Goal: Task Accomplishment & Management: Use online tool/utility

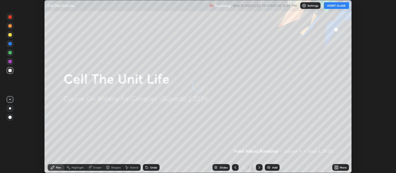
scroll to position [173, 396]
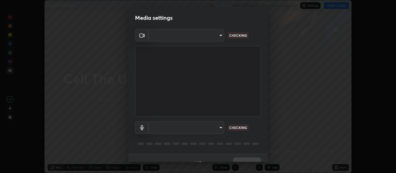
type input "b487a0c9c9d09bbbb380115422a62fd2740c7016d7b14ac64127474a774b5f74"
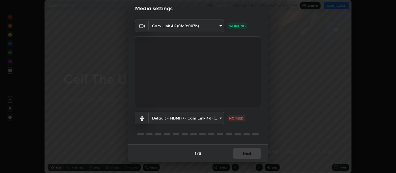
click at [176, 116] on body "Erase all Cell The Unit Life Recording WAS SCHEDULED TO START AT 12:40 PM Setti…" at bounding box center [198, 86] width 396 height 173
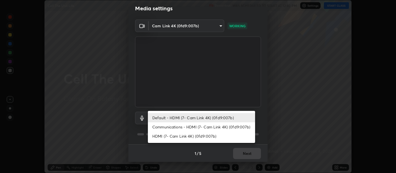
click at [179, 127] on li "Communications - HDMI (7- Cam Link 4K) (0fd9:007b)" at bounding box center [201, 126] width 107 height 9
type input "communications"
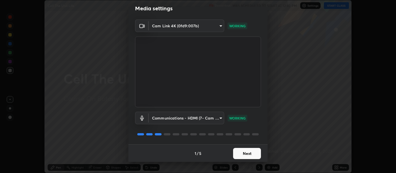
click at [248, 156] on button "Next" at bounding box center [247, 153] width 28 height 11
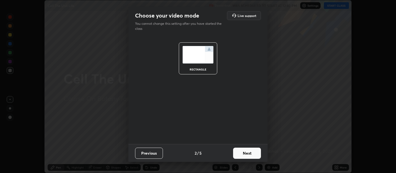
scroll to position [0, 0]
click at [249, 154] on button "Next" at bounding box center [247, 153] width 28 height 11
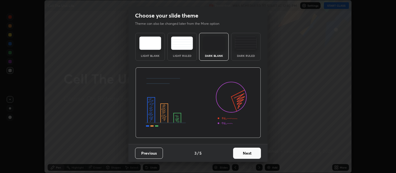
click at [252, 153] on button "Next" at bounding box center [247, 153] width 28 height 11
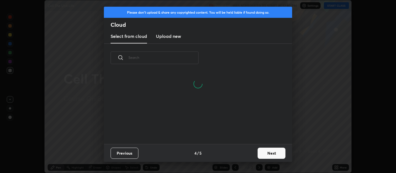
click at [267, 153] on button "Next" at bounding box center [272, 153] width 28 height 11
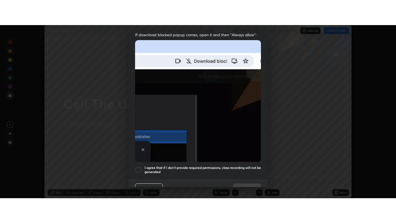
scroll to position [123, 0]
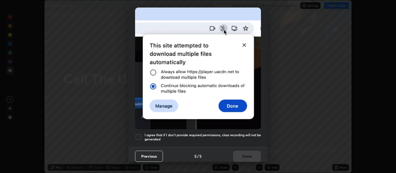
click at [138, 135] on div at bounding box center [138, 137] width 7 height 7
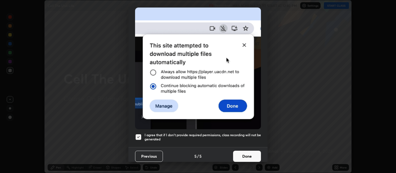
click at [243, 152] on button "Done" at bounding box center [247, 156] width 28 height 11
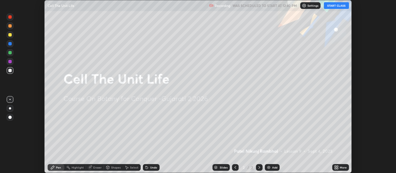
click at [334, 5] on button "START CLASS" at bounding box center [336, 5] width 25 height 7
click at [335, 166] on icon at bounding box center [335, 166] width 1 height 1
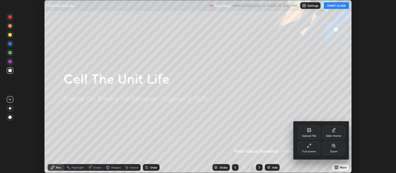
click at [312, 149] on div "Full screen" at bounding box center [309, 147] width 22 height 13
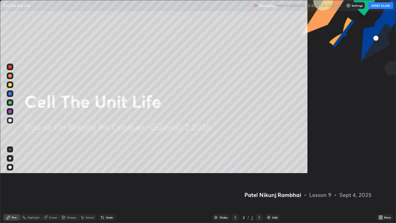
scroll to position [223, 396]
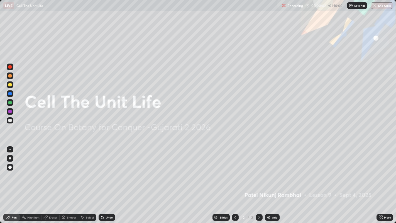
click at [267, 173] on img at bounding box center [269, 217] width 4 height 4
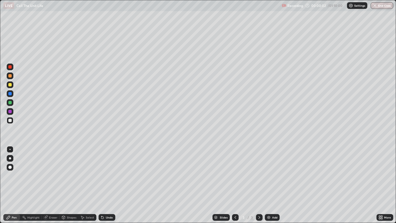
click at [267, 173] on img at bounding box center [269, 217] width 4 height 4
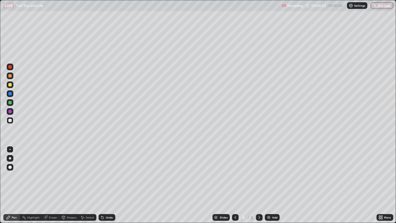
click at [267, 173] on img at bounding box center [269, 217] width 4 height 4
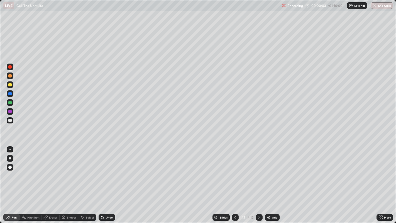
click at [267, 173] on img at bounding box center [269, 217] width 4 height 4
click at [268, 173] on img at bounding box center [269, 217] width 4 height 4
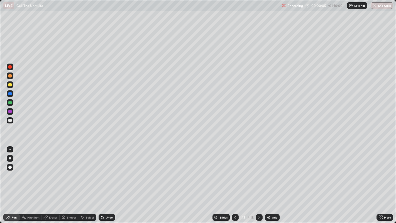
click at [232, 173] on div at bounding box center [235, 217] width 7 height 7
click at [235, 173] on icon at bounding box center [235, 217] width 4 height 4
click at [234, 173] on icon at bounding box center [235, 217] width 4 height 4
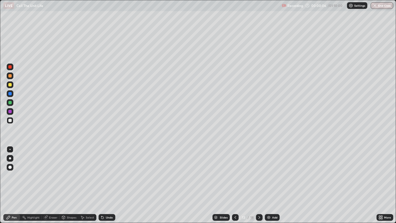
click at [234, 173] on icon at bounding box center [235, 217] width 4 height 4
click at [235, 173] on icon at bounding box center [235, 217] width 4 height 4
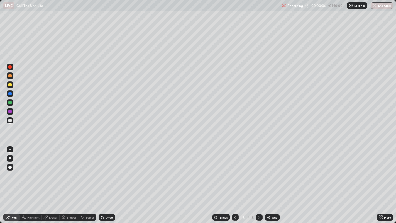
click at [235, 173] on icon at bounding box center [235, 217] width 4 height 4
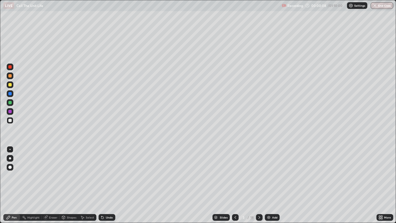
click at [235, 173] on icon at bounding box center [235, 217] width 4 height 4
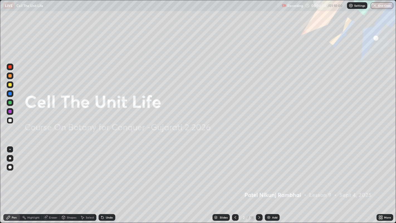
click at [258, 173] on icon at bounding box center [259, 217] width 4 height 4
